Goal: Task Accomplishment & Management: Use online tool/utility

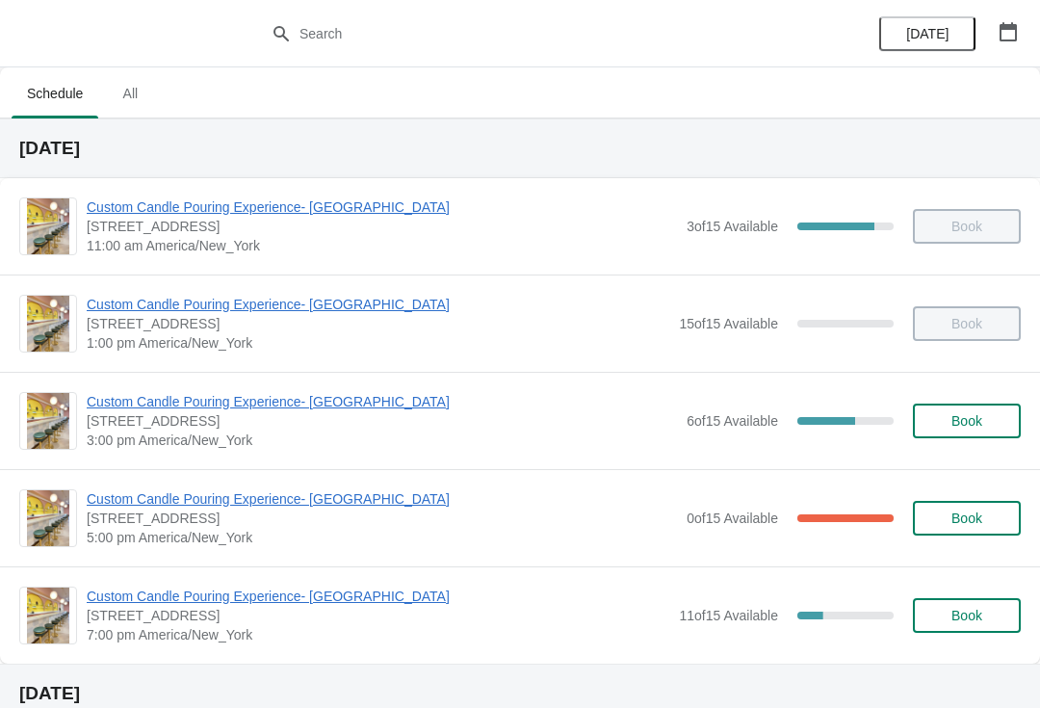
click at [180, 405] on span "Custom Candle Pouring Experience- [GEOGRAPHIC_DATA]" at bounding box center [382, 401] width 590 height 19
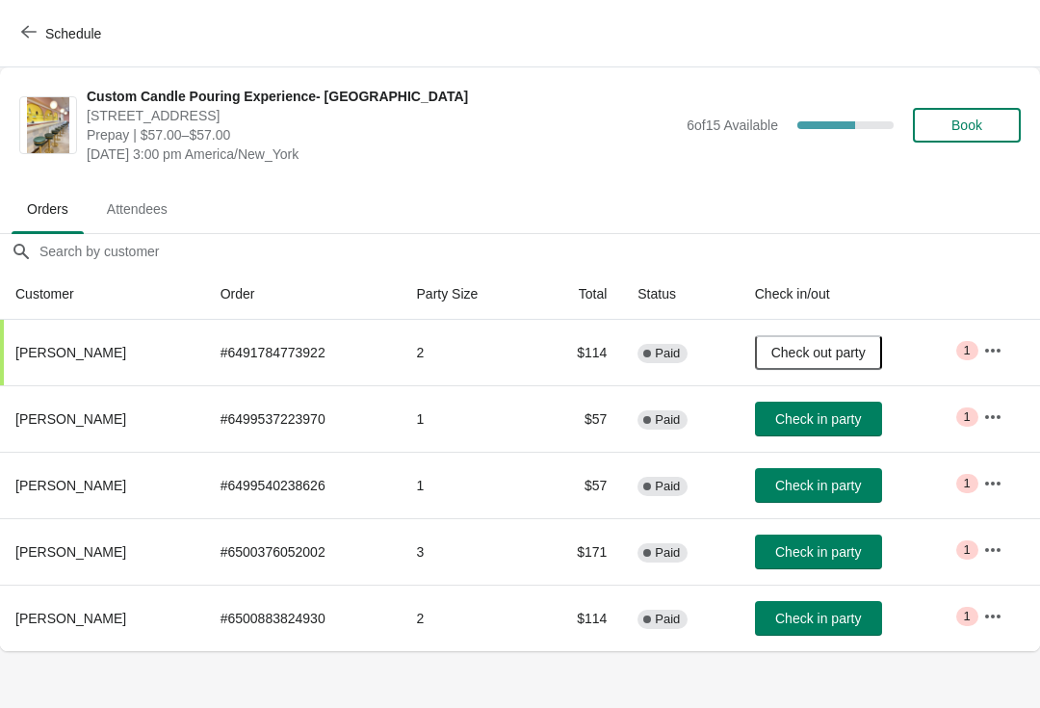
click at [798, 420] on span "Check in party" at bounding box center [818, 418] width 86 height 15
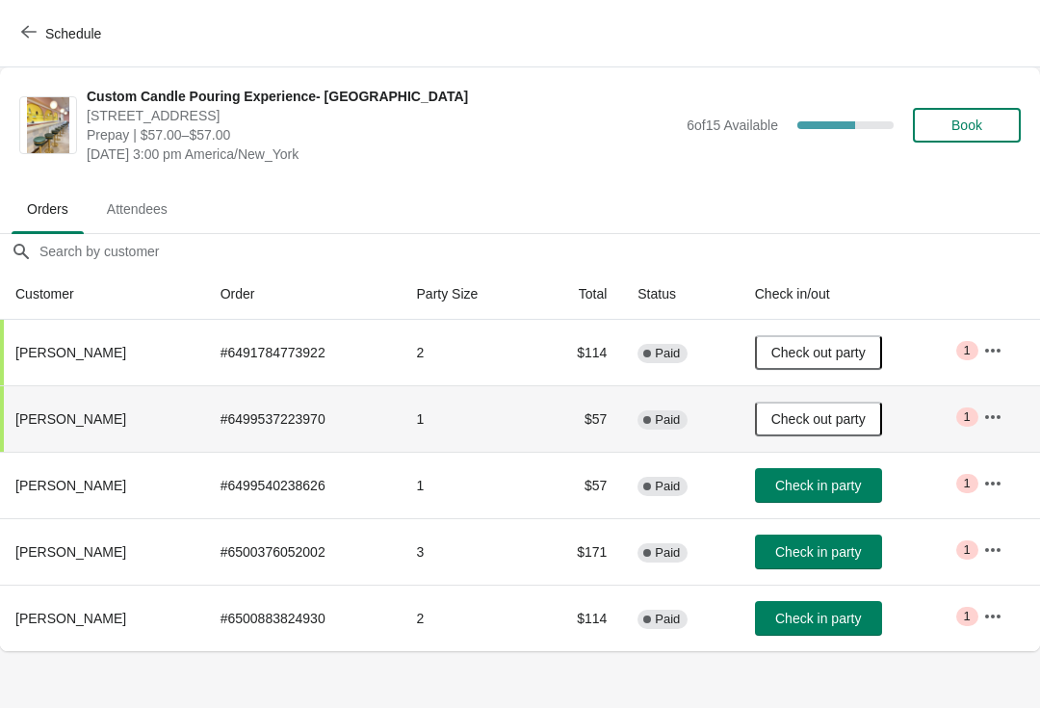
click at [798, 484] on span "Check in party" at bounding box center [818, 485] width 86 height 15
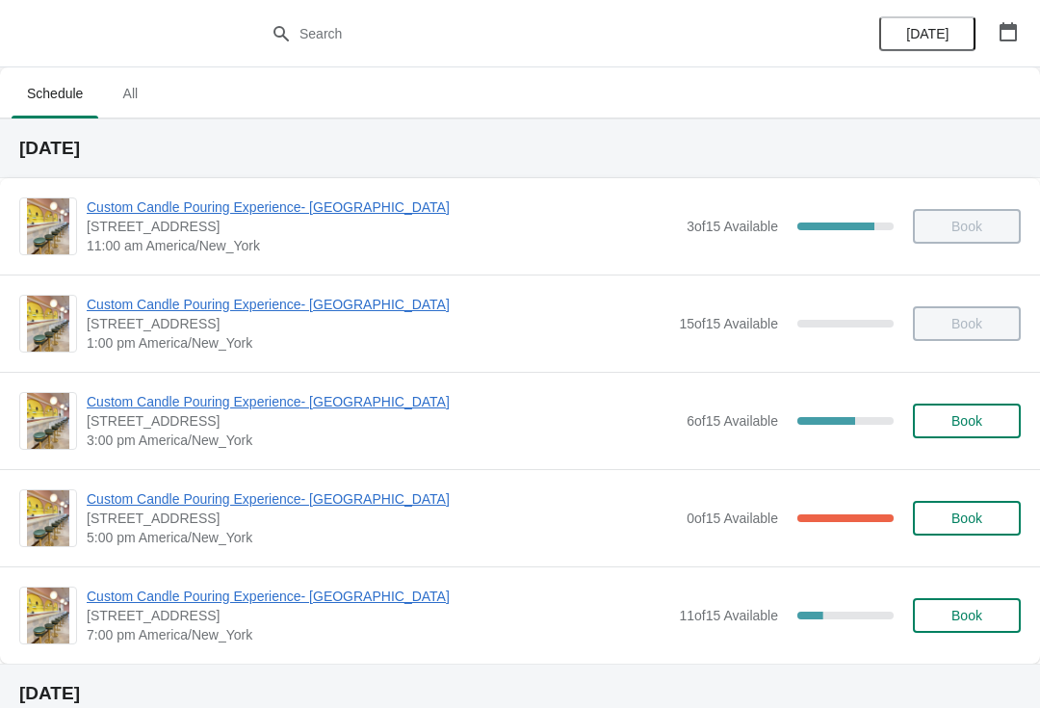
click at [187, 408] on span "Custom Candle Pouring Experience- [GEOGRAPHIC_DATA]" at bounding box center [382, 401] width 590 height 19
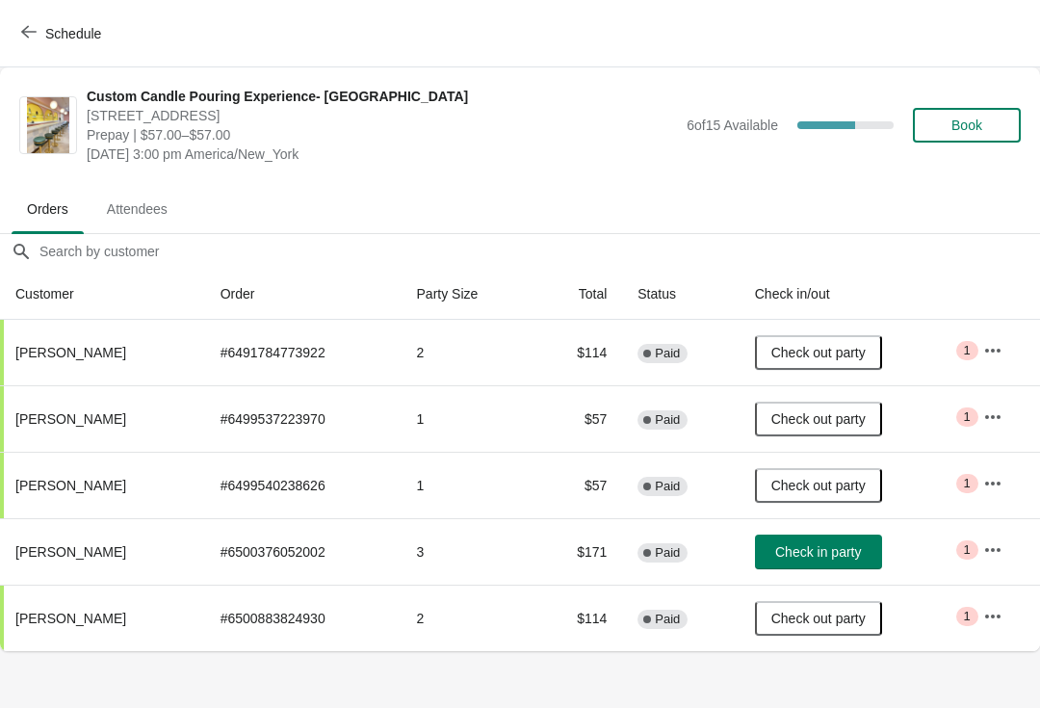
click at [1000, 532] on button "button" at bounding box center [992, 549] width 35 height 35
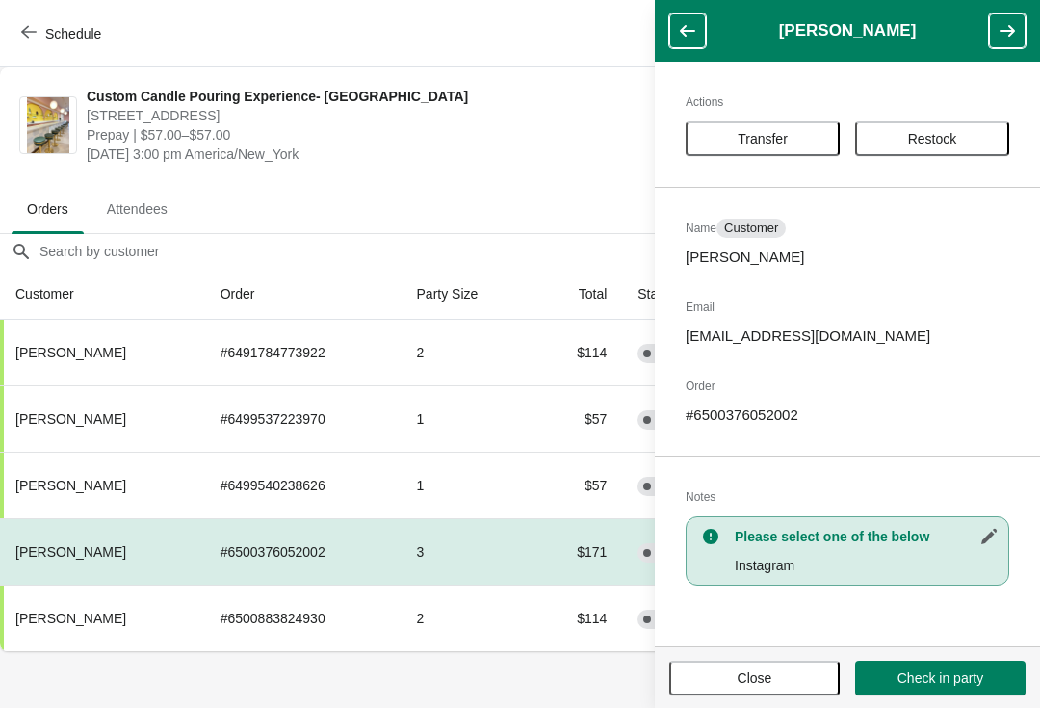
click at [546, 129] on span "Prepay | $57.00–$57.00" at bounding box center [382, 134] width 590 height 19
click at [1027, 15] on header "[PERSON_NAME]" at bounding box center [847, 31] width 385 height 62
click at [1000, 35] on icon "button" at bounding box center [1006, 30] width 19 height 19
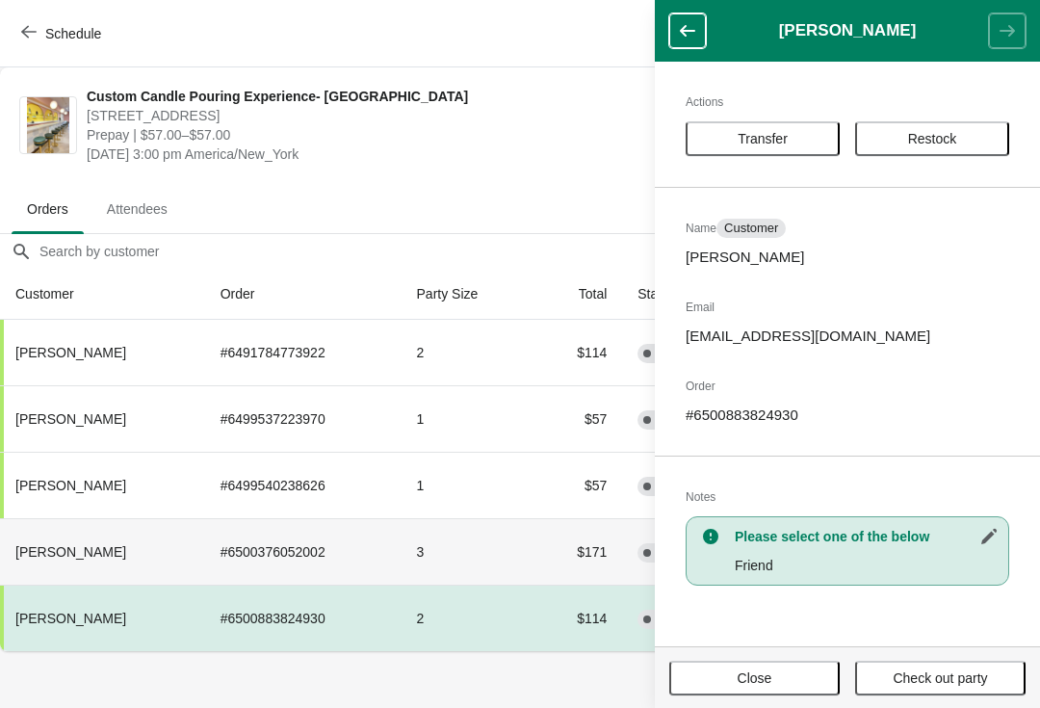
click at [129, 554] on th "[PERSON_NAME]" at bounding box center [102, 551] width 205 height 66
click at [692, 25] on icon "button" at bounding box center [687, 30] width 19 height 19
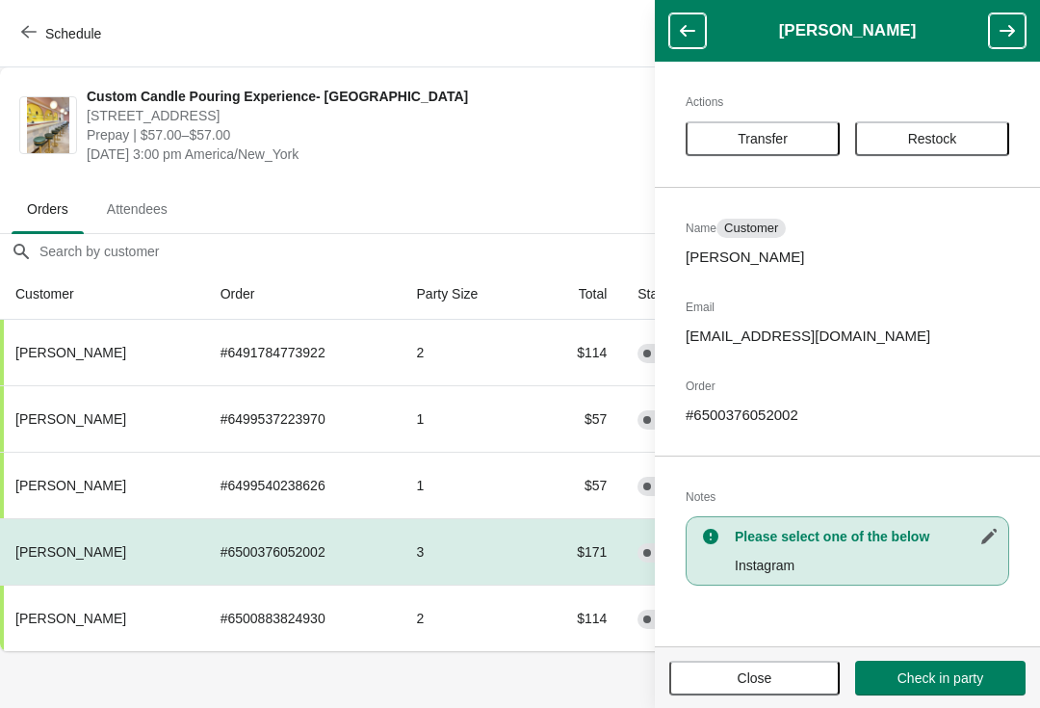
click at [749, 694] on button "Close" at bounding box center [754, 677] width 170 height 35
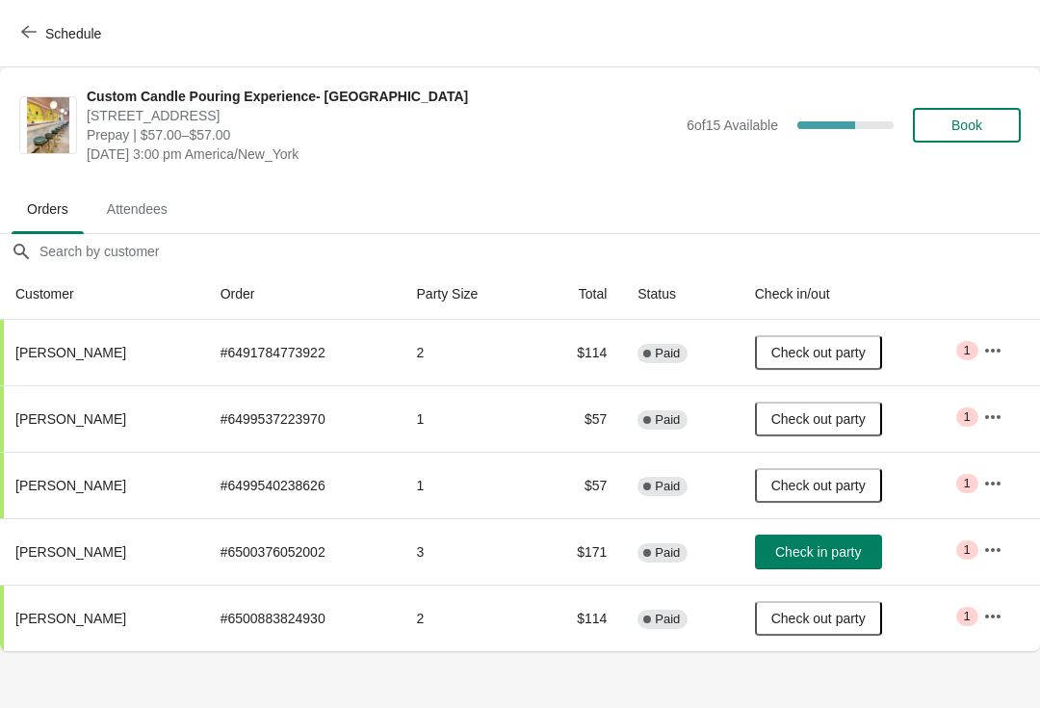
click at [827, 558] on span "Check in party" at bounding box center [818, 551] width 86 height 15
